Goal: Information Seeking & Learning: Learn about a topic

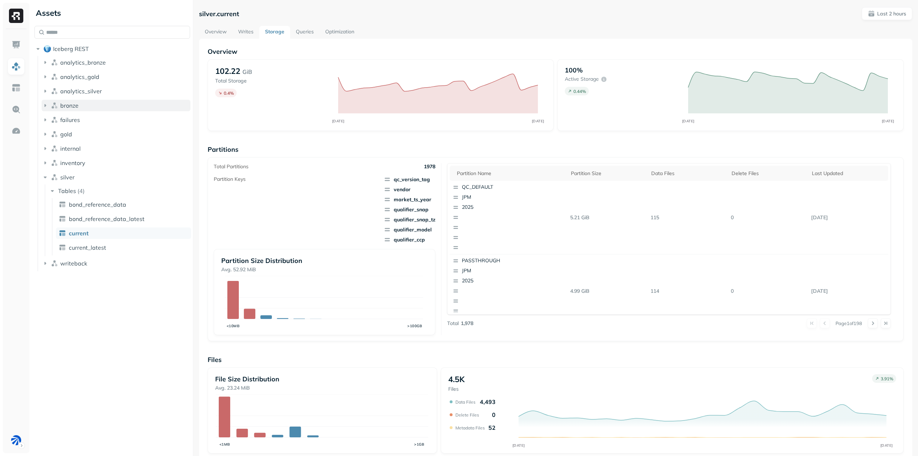
scroll to position [99, 0]
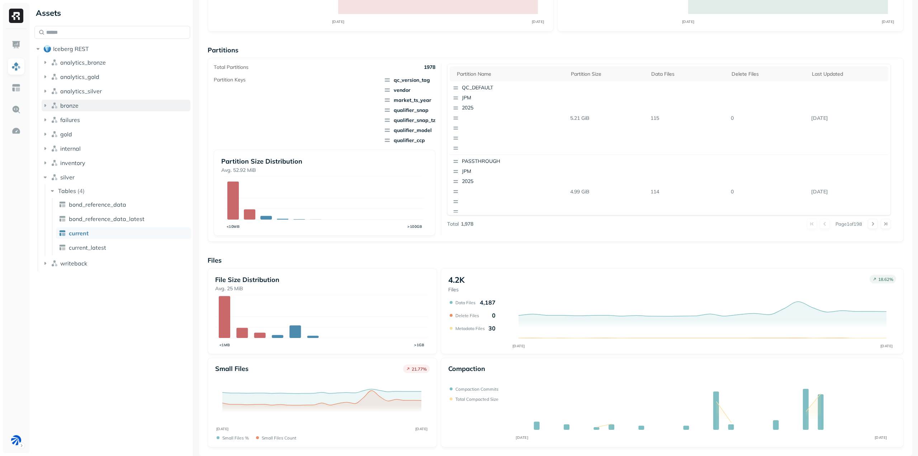
click at [79, 110] on button "bronze" at bounding box center [116, 105] width 149 height 11
click at [88, 121] on button "Tables ( 5 )" at bounding box center [120, 118] width 142 height 11
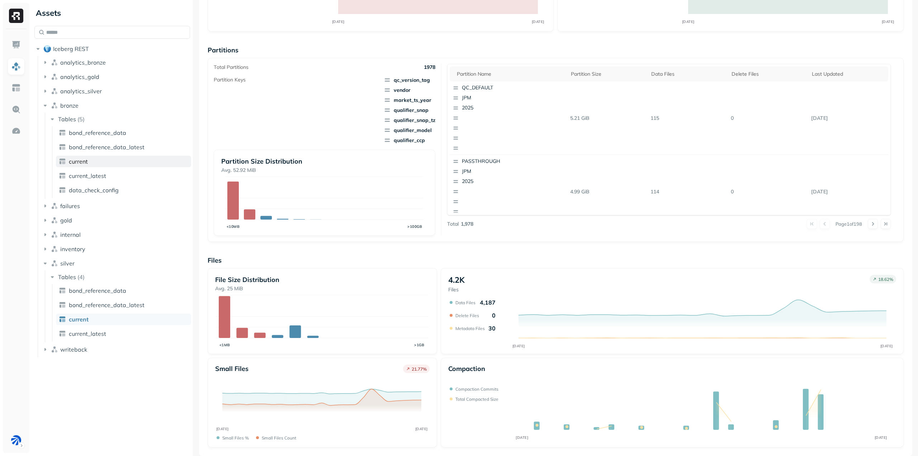
click at [99, 162] on link "current" at bounding box center [123, 161] width 135 height 11
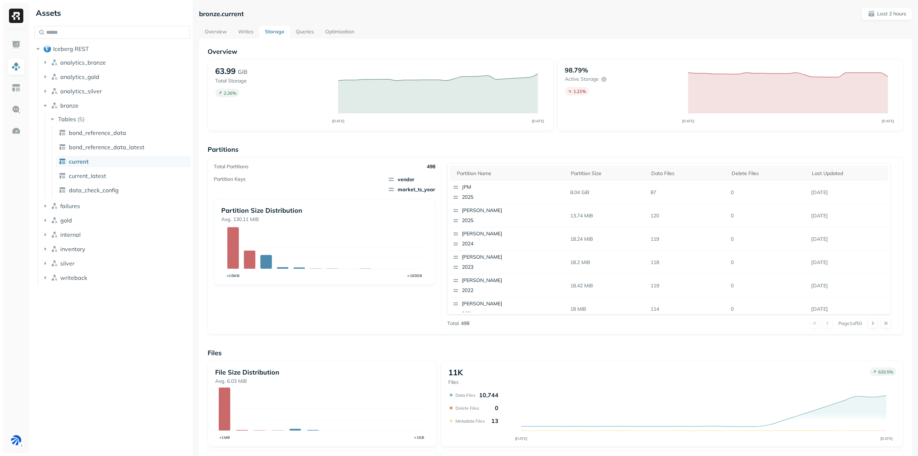
click at [332, 37] on link "Optimization" at bounding box center [340, 32] width 41 height 13
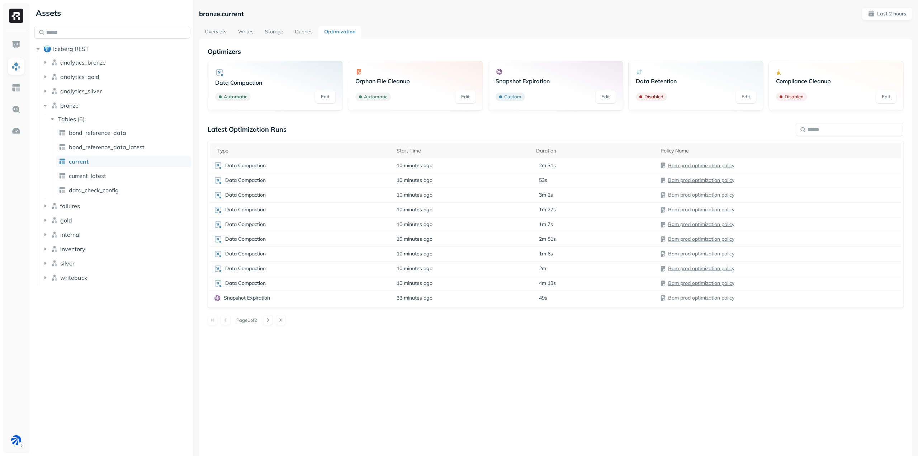
click at [509, 384] on div "Optimizers Data Compaction Automatic Edit Orphan File Cleanup Automatic Edit Sn…" at bounding box center [555, 267] width 713 height 456
click at [419, 411] on div "Optimizers Data Compaction Automatic Edit Orphan File Cleanup Automatic Edit Sn…" at bounding box center [555, 267] width 713 height 456
click at [272, 29] on link "Storage" at bounding box center [274, 32] width 30 height 13
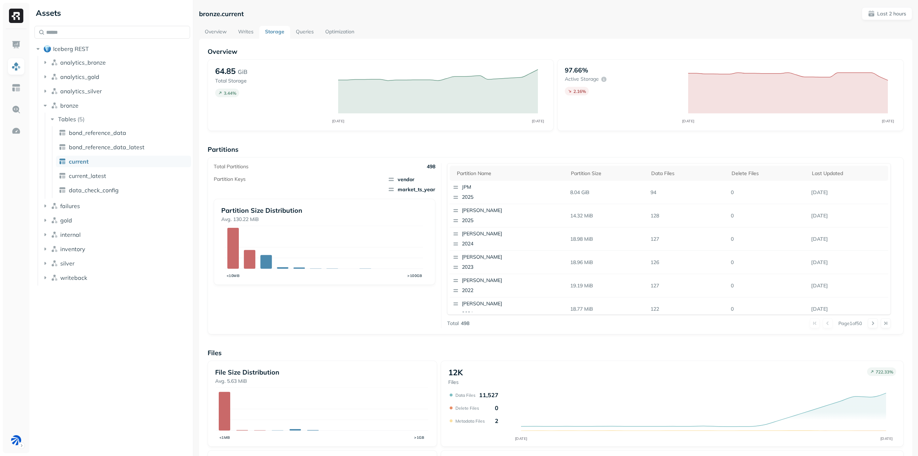
click at [246, 36] on link "Writes" at bounding box center [245, 32] width 27 height 13
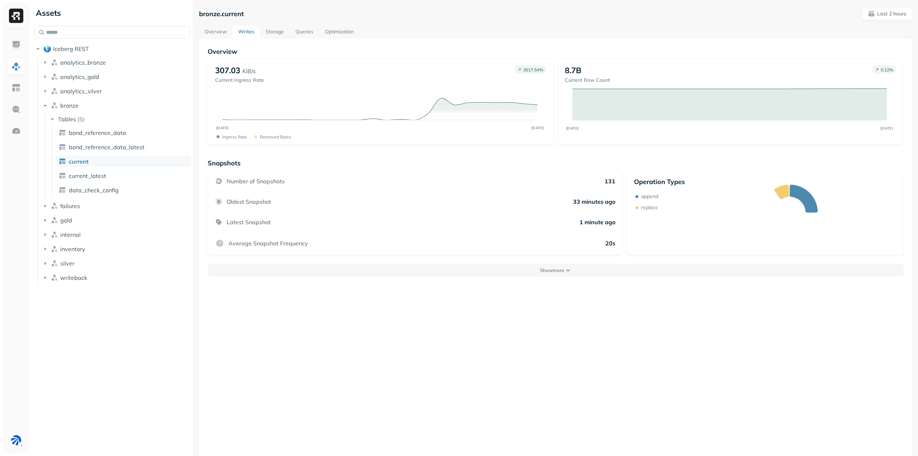
click at [408, 324] on div "Overview 307.03 KiB/s Current Ingress Rate 3017.54 % OCT [DATE] Ingress Rate Re…" at bounding box center [555, 267] width 713 height 456
click at [272, 33] on link "Storage" at bounding box center [275, 32] width 30 height 13
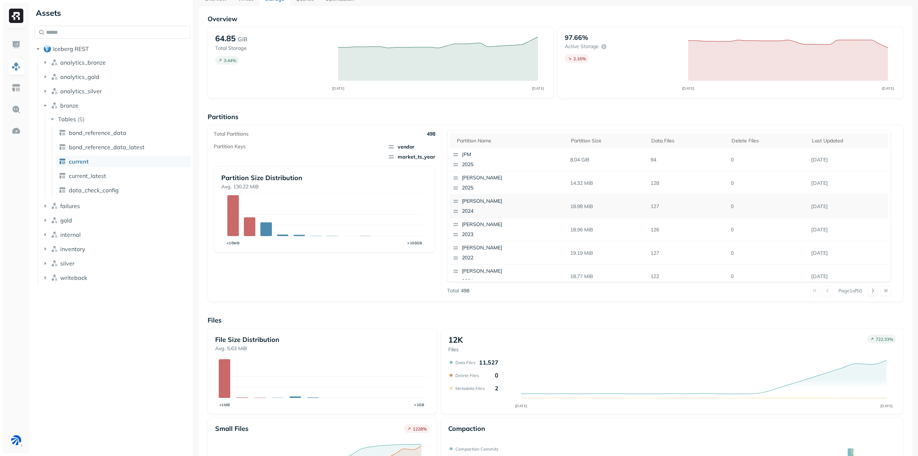
scroll to position [101, 0]
